Goal: Transaction & Acquisition: Download file/media

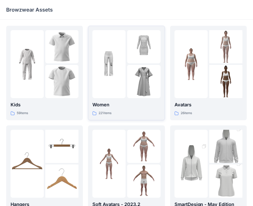
click at [147, 82] on img at bounding box center [143, 81] width 33 height 33
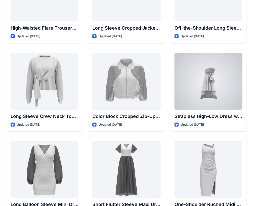
scroll to position [55, 0]
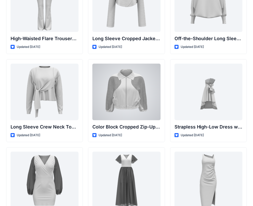
click at [131, 94] on div at bounding box center [127, 92] width 68 height 57
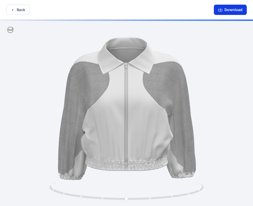
click at [231, 9] on button "Download" at bounding box center [230, 10] width 33 height 10
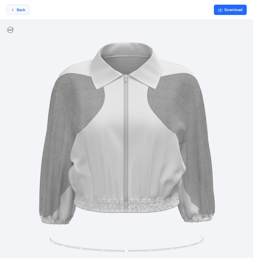
click at [21, 8] on button "Back" at bounding box center [17, 10] width 23 height 10
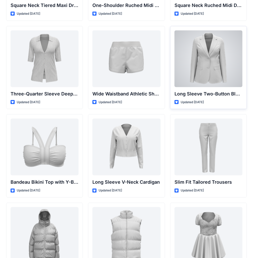
scroll to position [442, 0]
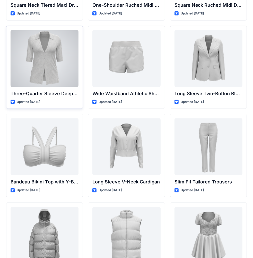
click at [34, 64] on div at bounding box center [45, 58] width 68 height 57
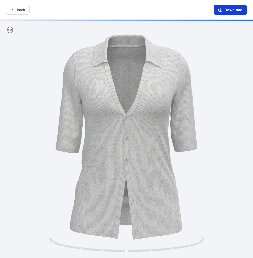
click at [234, 9] on button "Download" at bounding box center [230, 10] width 33 height 10
click at [235, 10] on button "Download" at bounding box center [230, 10] width 33 height 10
click at [226, 10] on button "Download" at bounding box center [230, 10] width 33 height 10
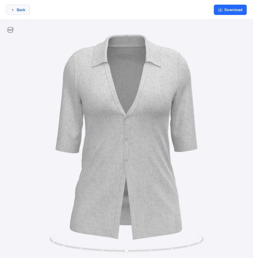
click at [21, 11] on button "Back" at bounding box center [17, 10] width 23 height 10
